Goal: Information Seeking & Learning: Learn about a topic

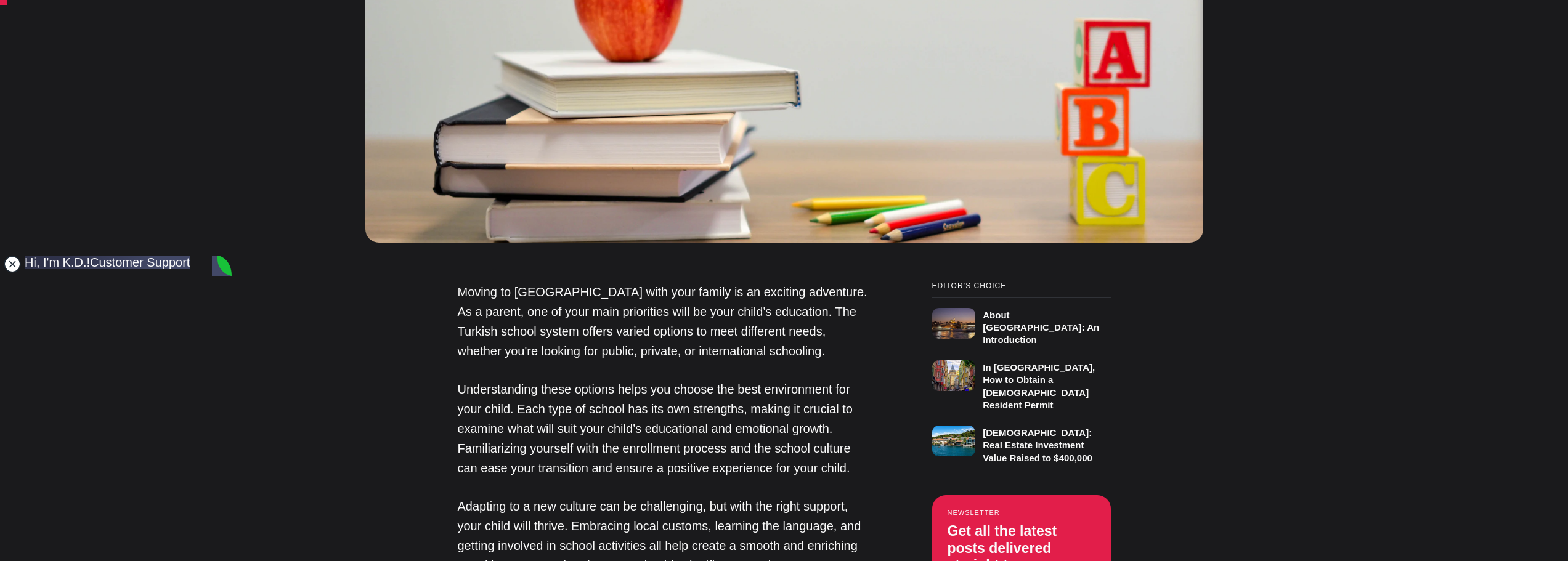
click at [12, 267] on jdiv at bounding box center [12, 264] width 17 height 17
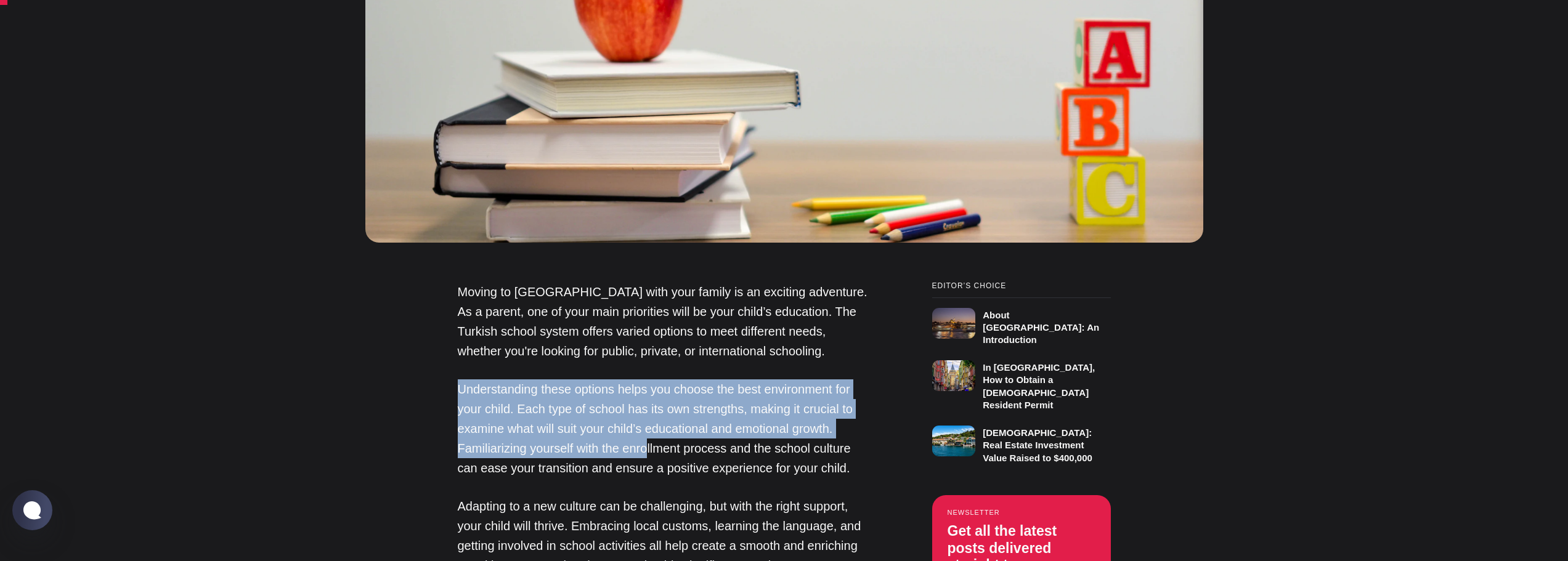
drag, startPoint x: 460, startPoint y: 370, endPoint x: 648, endPoint y: 431, distance: 197.6
click at [648, 431] on p "Understanding these options helps you choose the best environment for your chil…" at bounding box center [664, 429] width 413 height 99
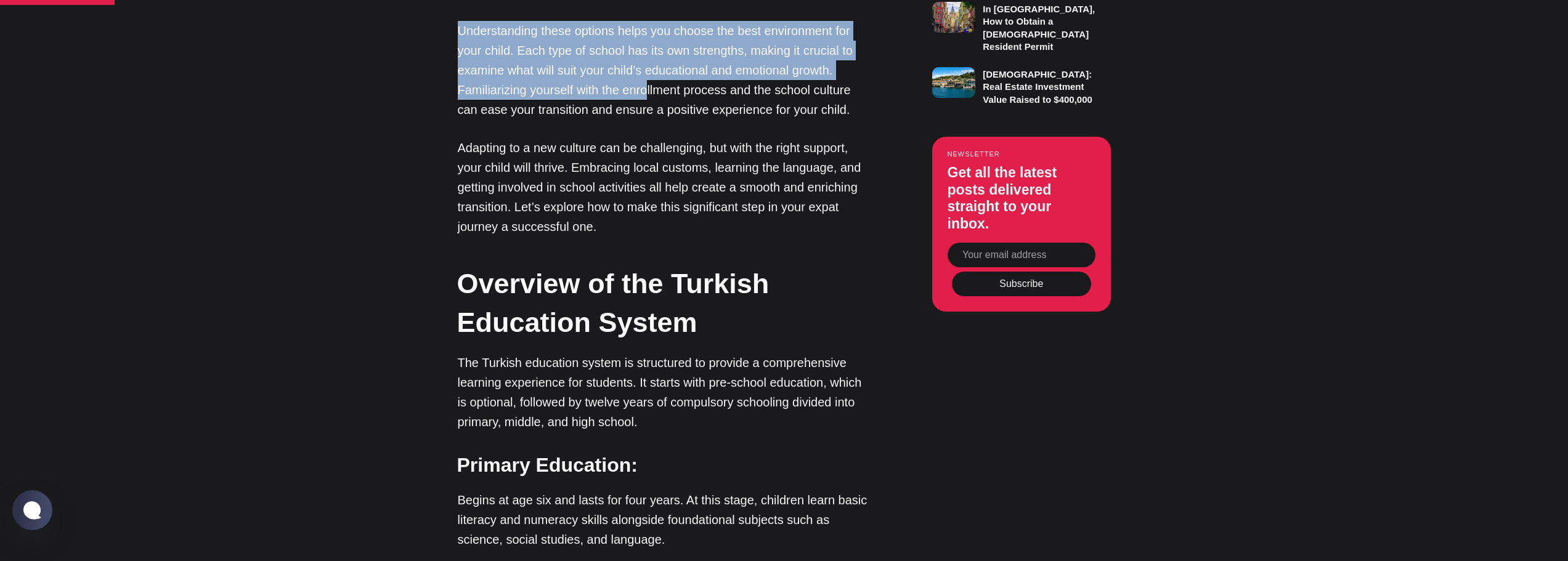
scroll to position [1109, 0]
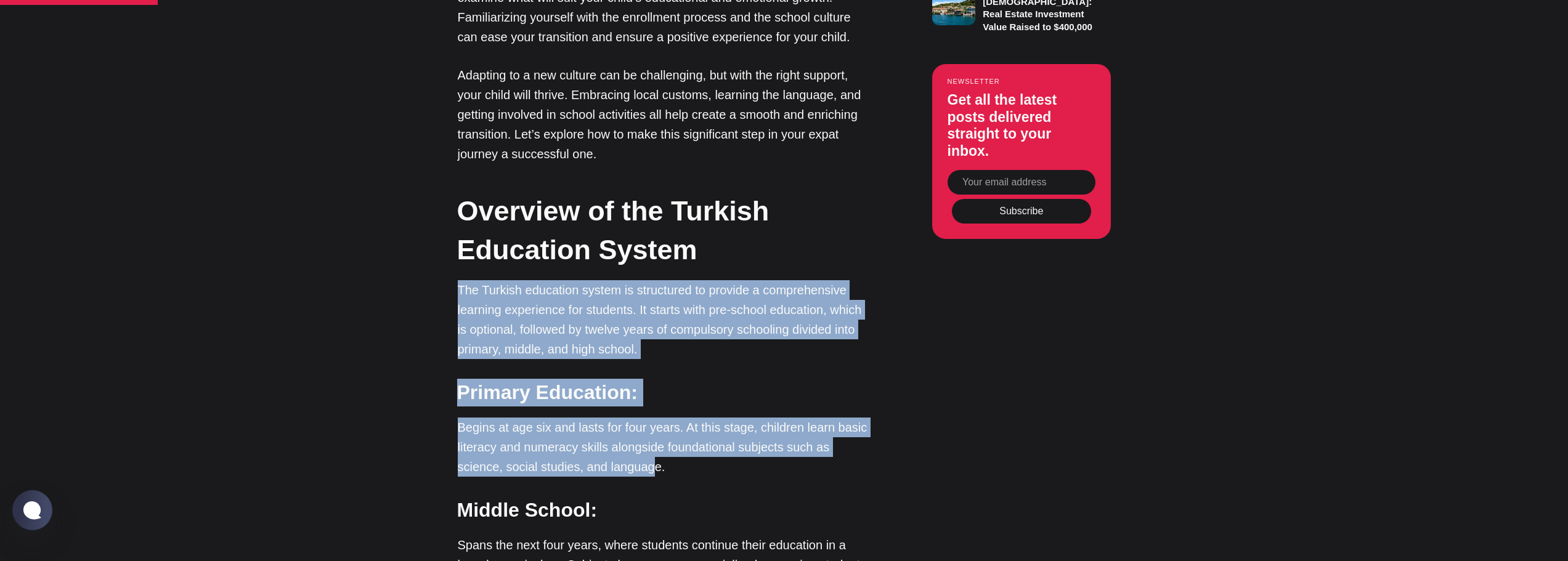
drag, startPoint x: 450, startPoint y: 266, endPoint x: 605, endPoint y: 449, distance: 239.8
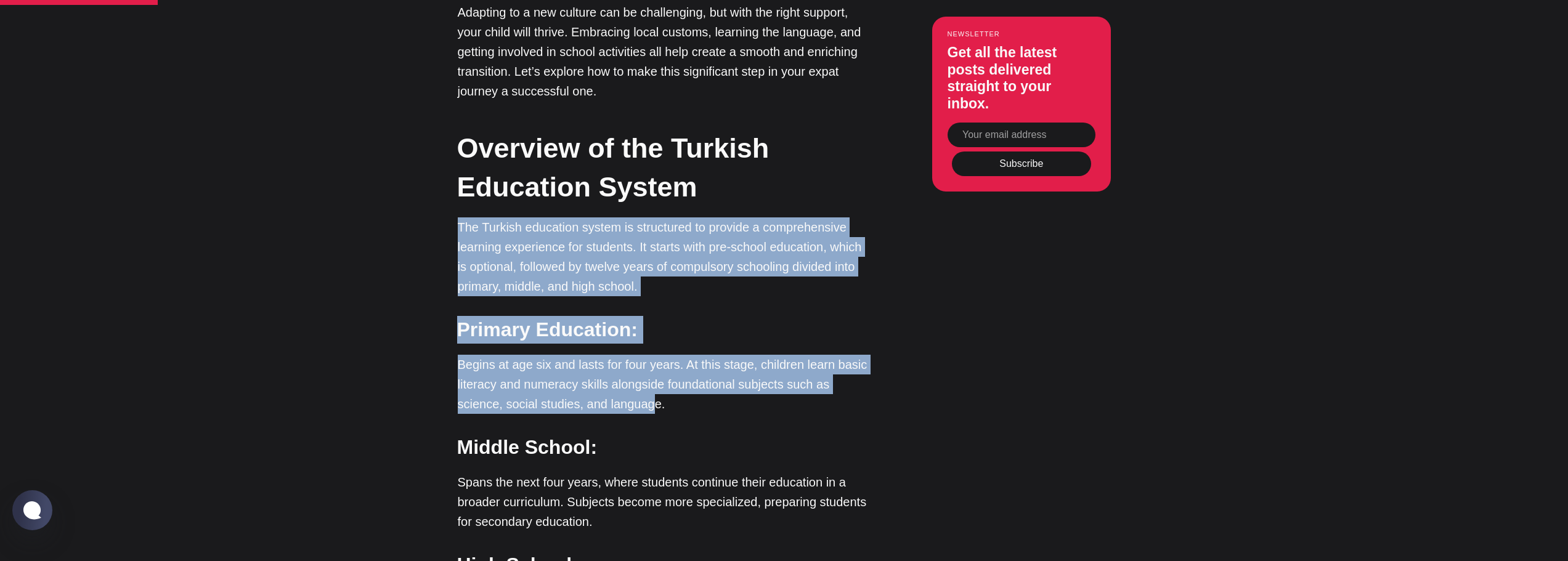
scroll to position [1232, 0]
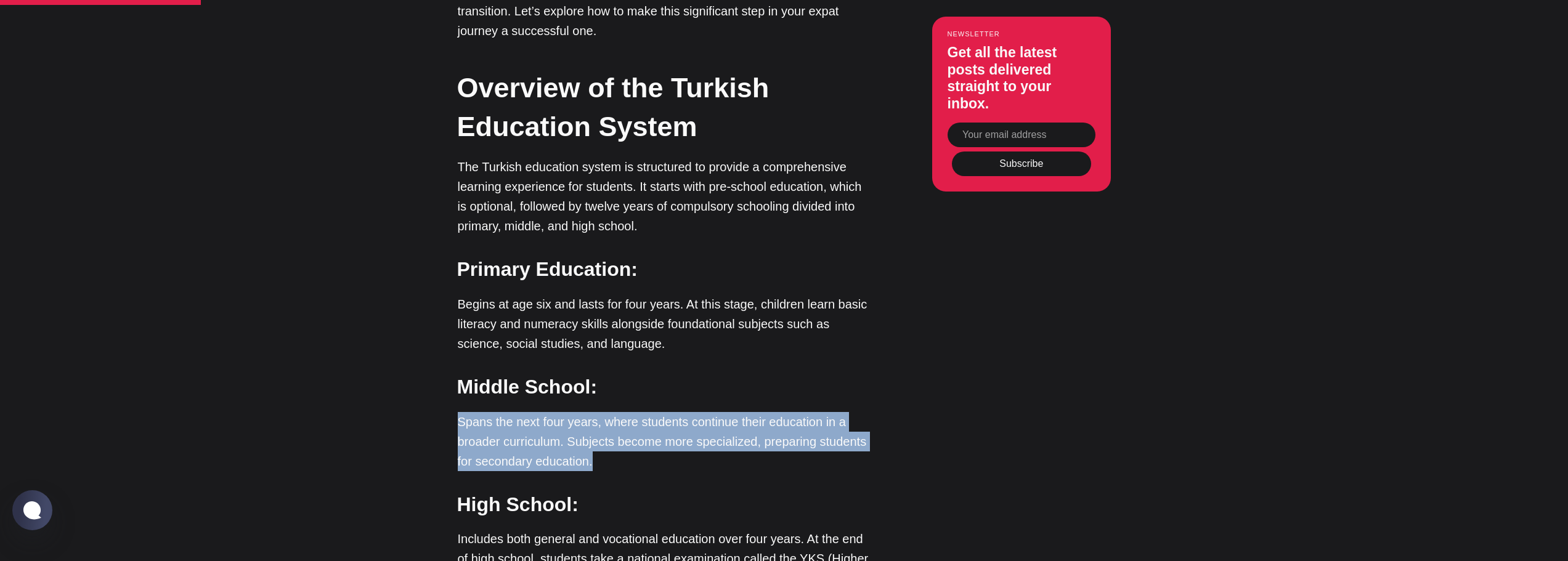
drag, startPoint x: 458, startPoint y: 401, endPoint x: 604, endPoint y: 444, distance: 152.2
click at [604, 444] on p "Spans the next four years, where students continue their education in a broader…" at bounding box center [664, 441] width 413 height 59
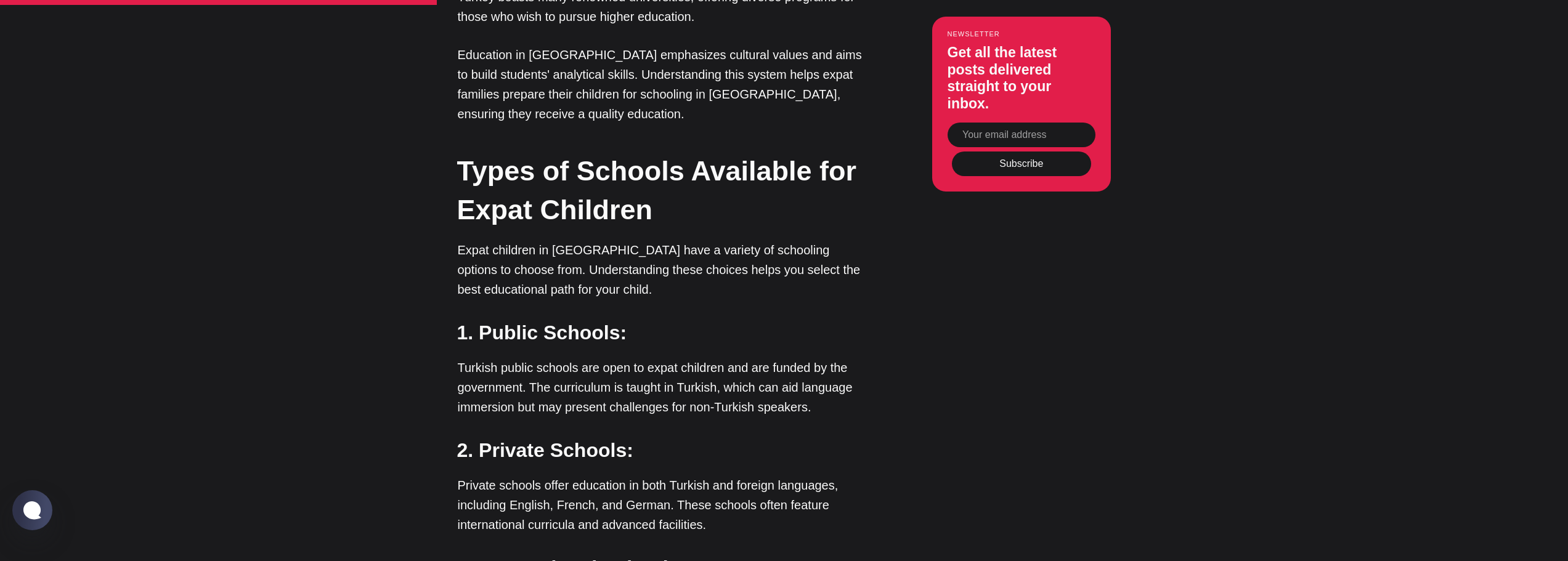
scroll to position [1909, 0]
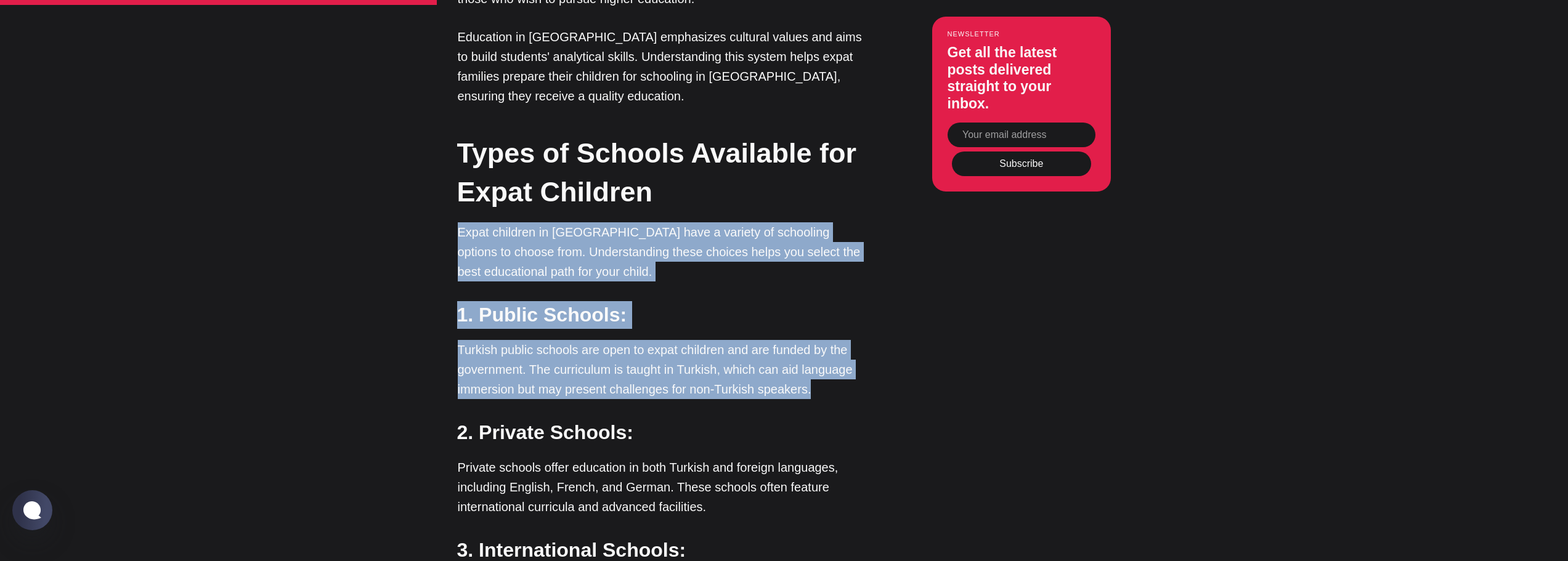
drag, startPoint x: 504, startPoint y: 209, endPoint x: 847, endPoint y: 372, distance: 379.8
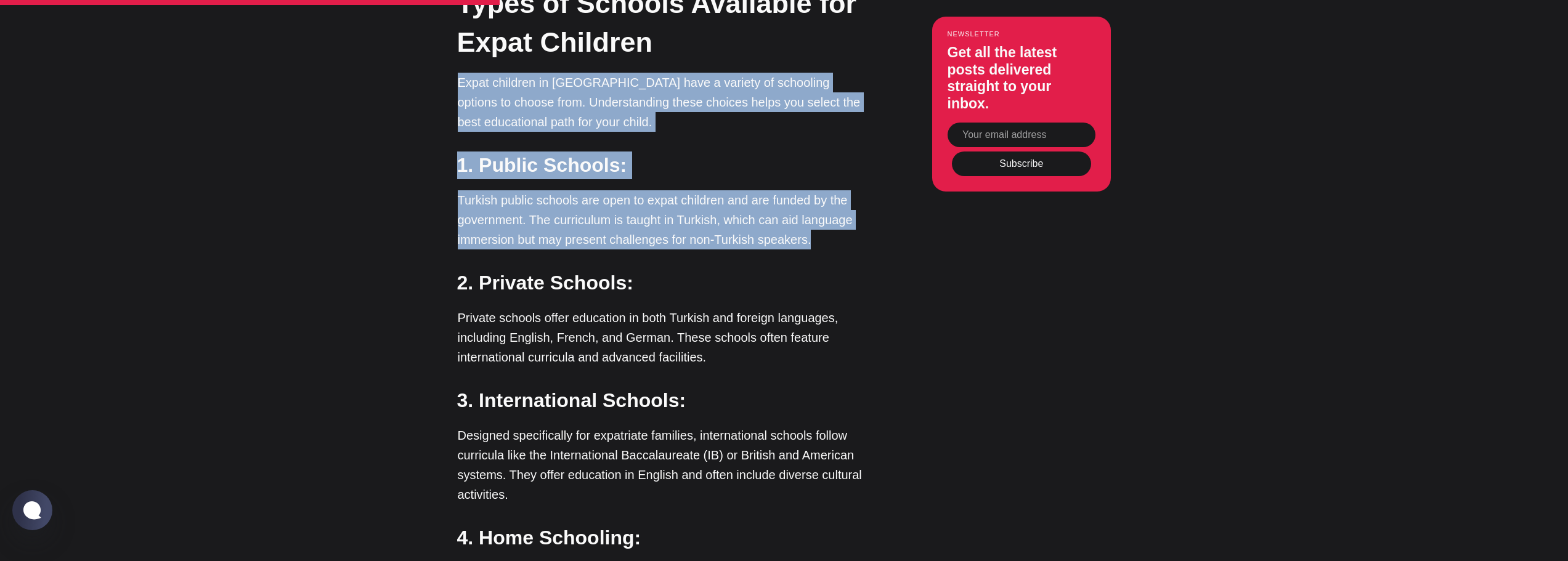
scroll to position [2095, 0]
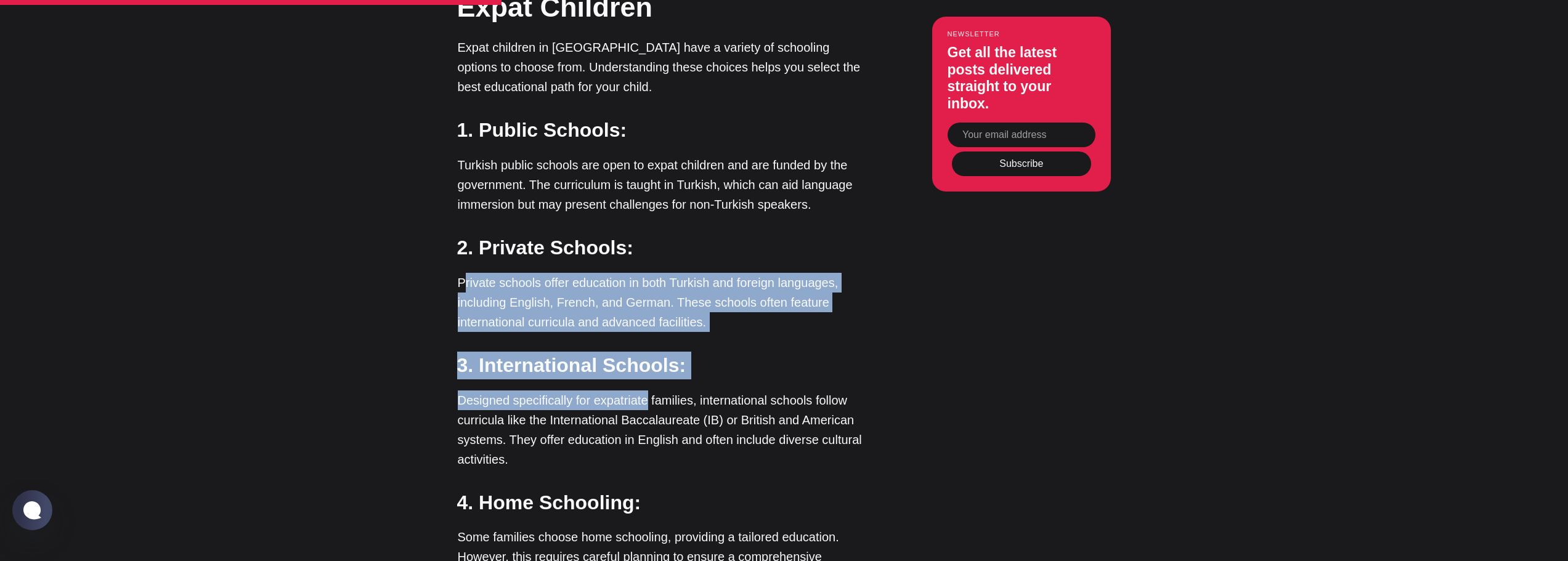
drag, startPoint x: 492, startPoint y: 261, endPoint x: 645, endPoint y: 383, distance: 195.7
click at [645, 391] on p "Designed specifically for expatriate families, international schools follow cur…" at bounding box center [664, 430] width 413 height 79
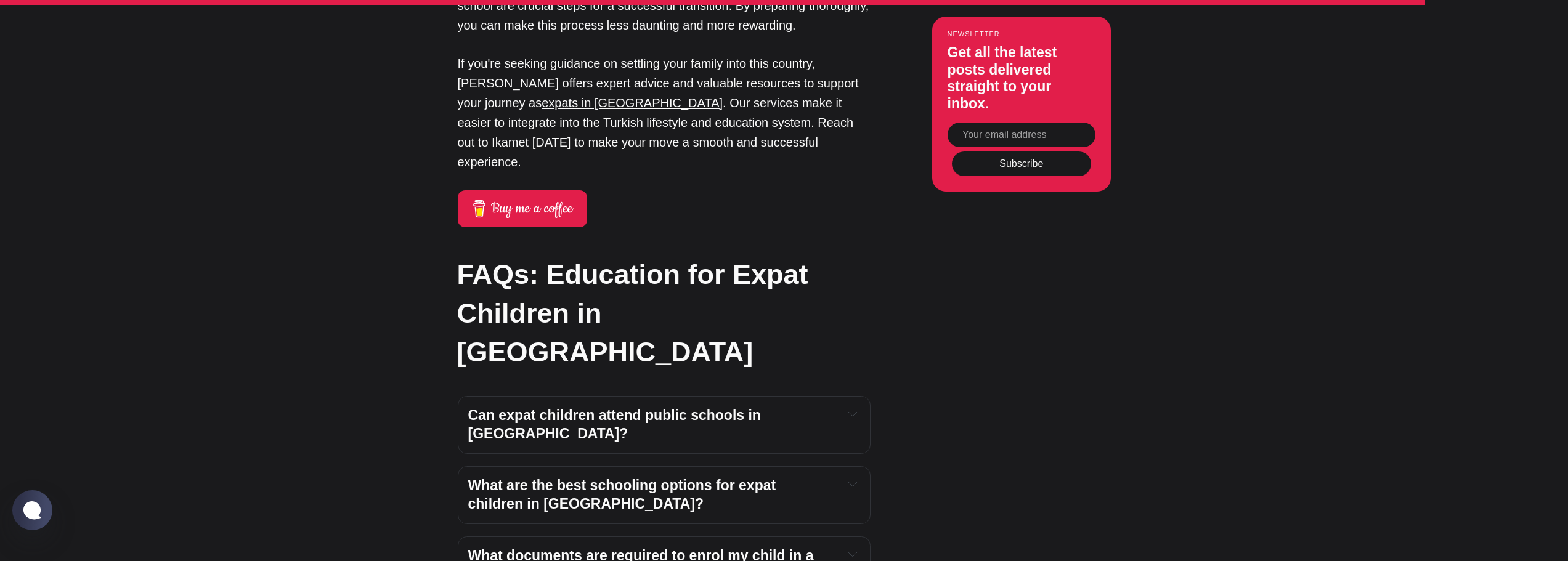
scroll to position [4743, 0]
